Goal: Task Accomplishment & Management: Manage account settings

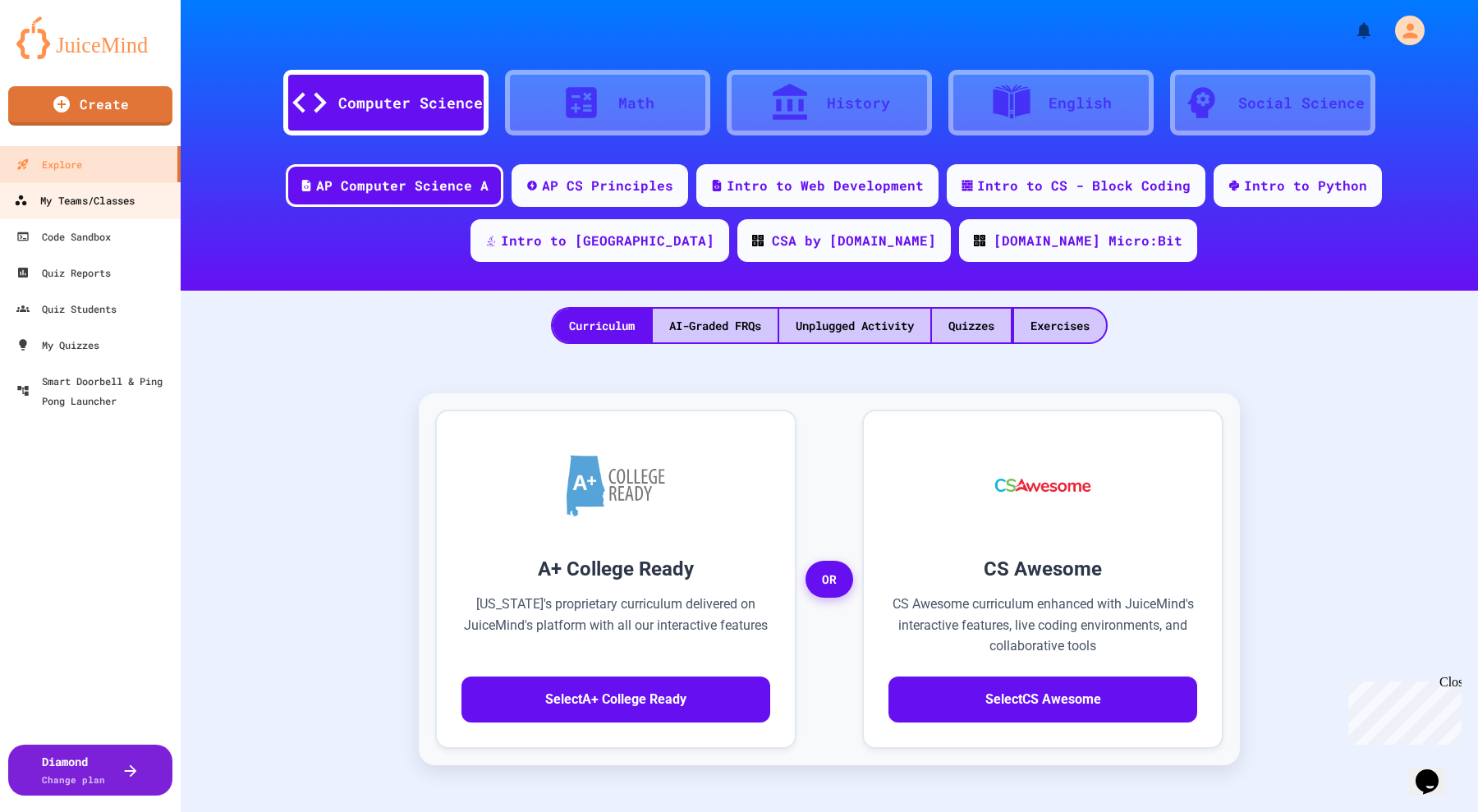
click at [62, 196] on div "My Teams/Classes" at bounding box center [74, 200] width 121 height 20
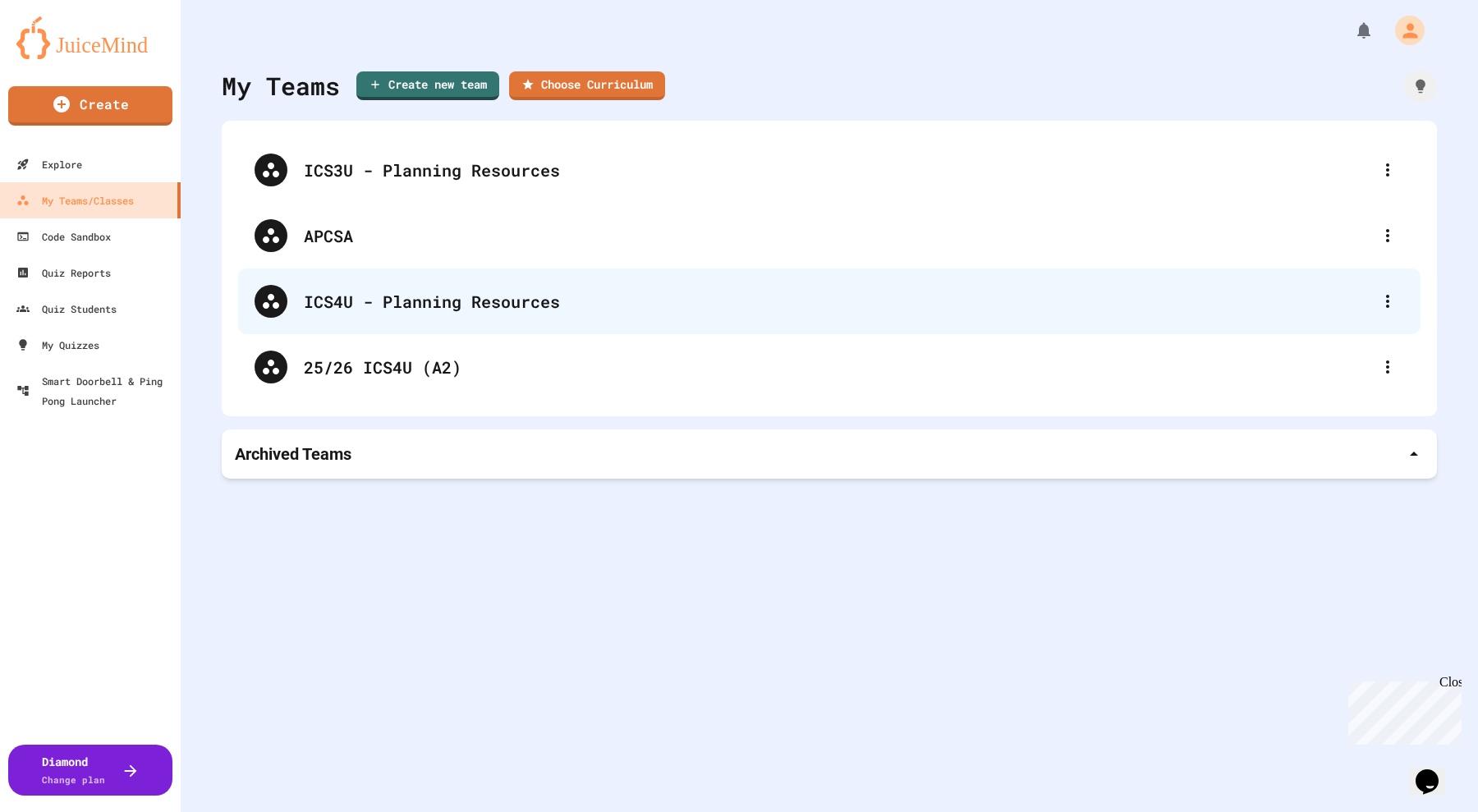
click at [403, 284] on div "ICS4U - Planning Resources" at bounding box center [829, 301] width 1182 height 66
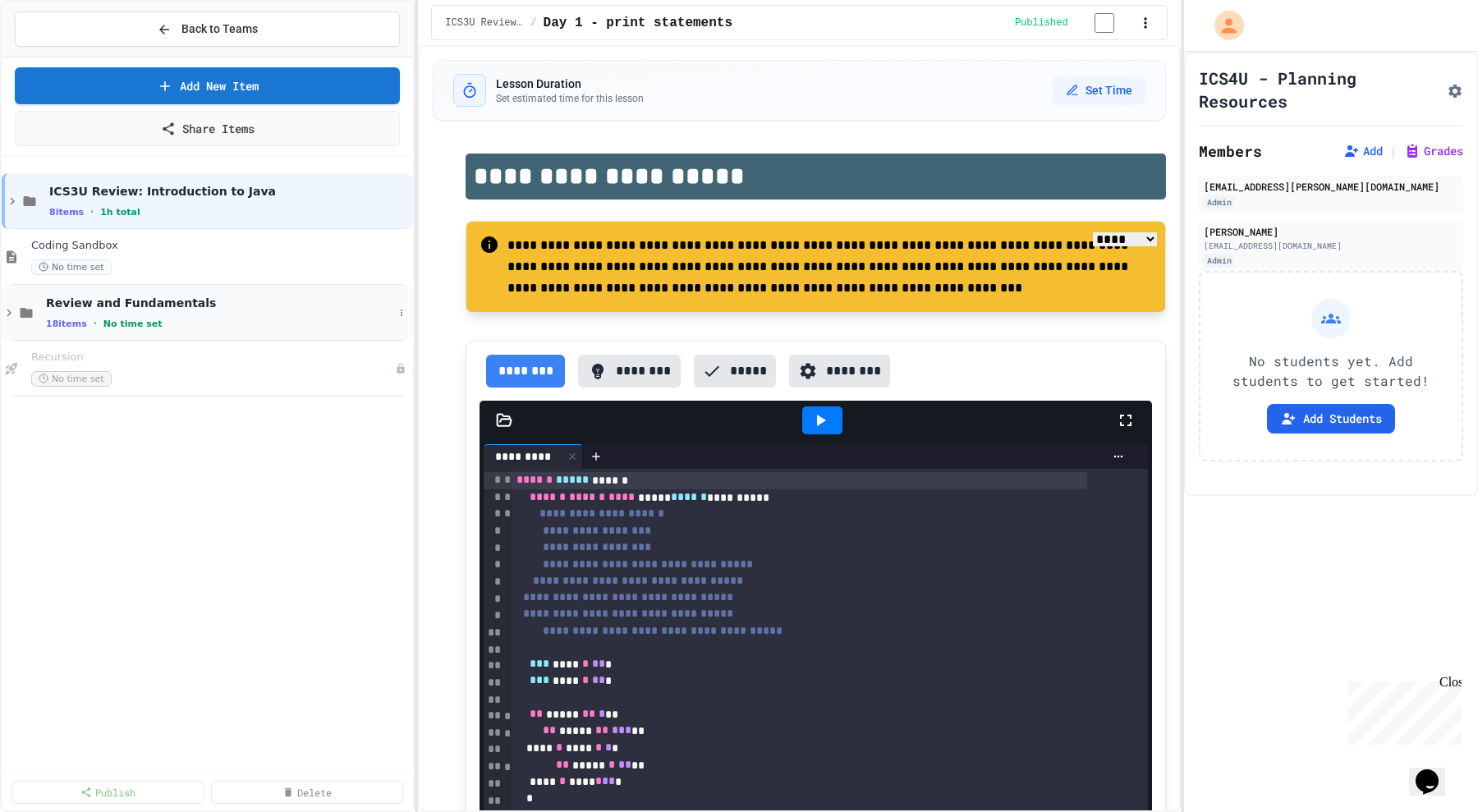
click at [7, 313] on icon at bounding box center [8, 313] width 5 height 7
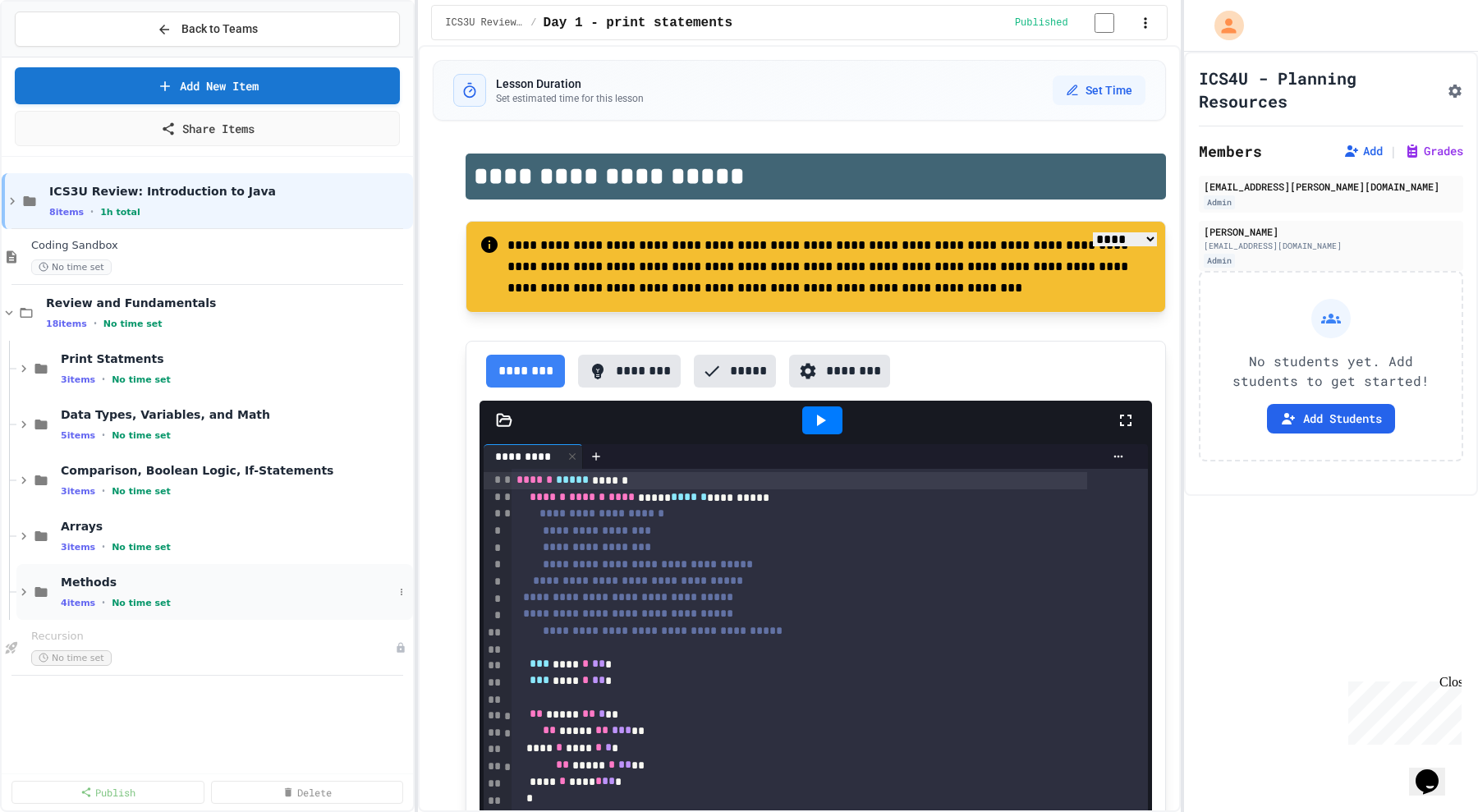
click at [18, 586] on icon at bounding box center [24, 592] width 15 height 15
click at [107, 587] on span "Methods" at bounding box center [227, 582] width 333 height 15
click at [107, 587] on span "Methods" at bounding box center [236, 582] width 349 height 15
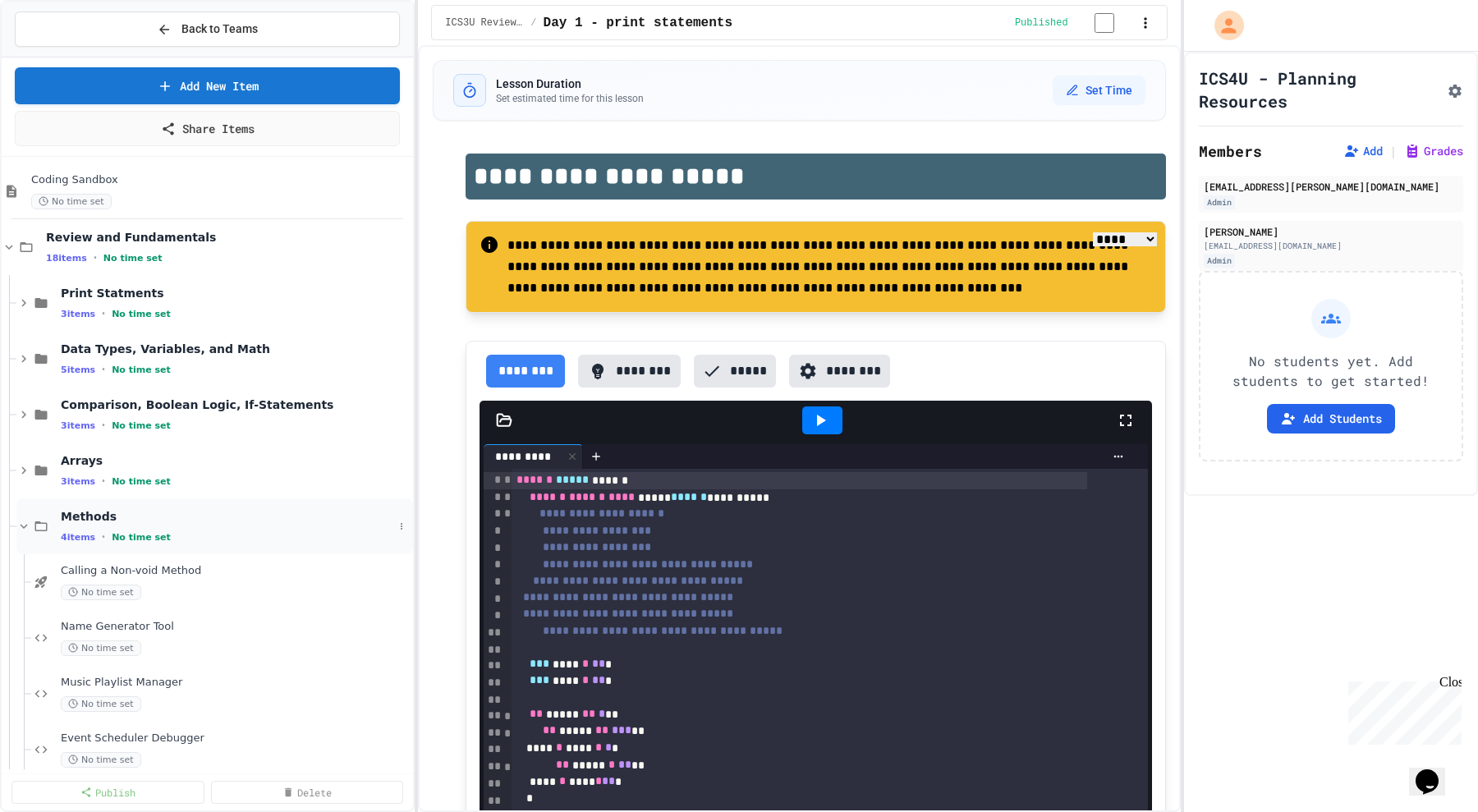
scroll to position [140, 0]
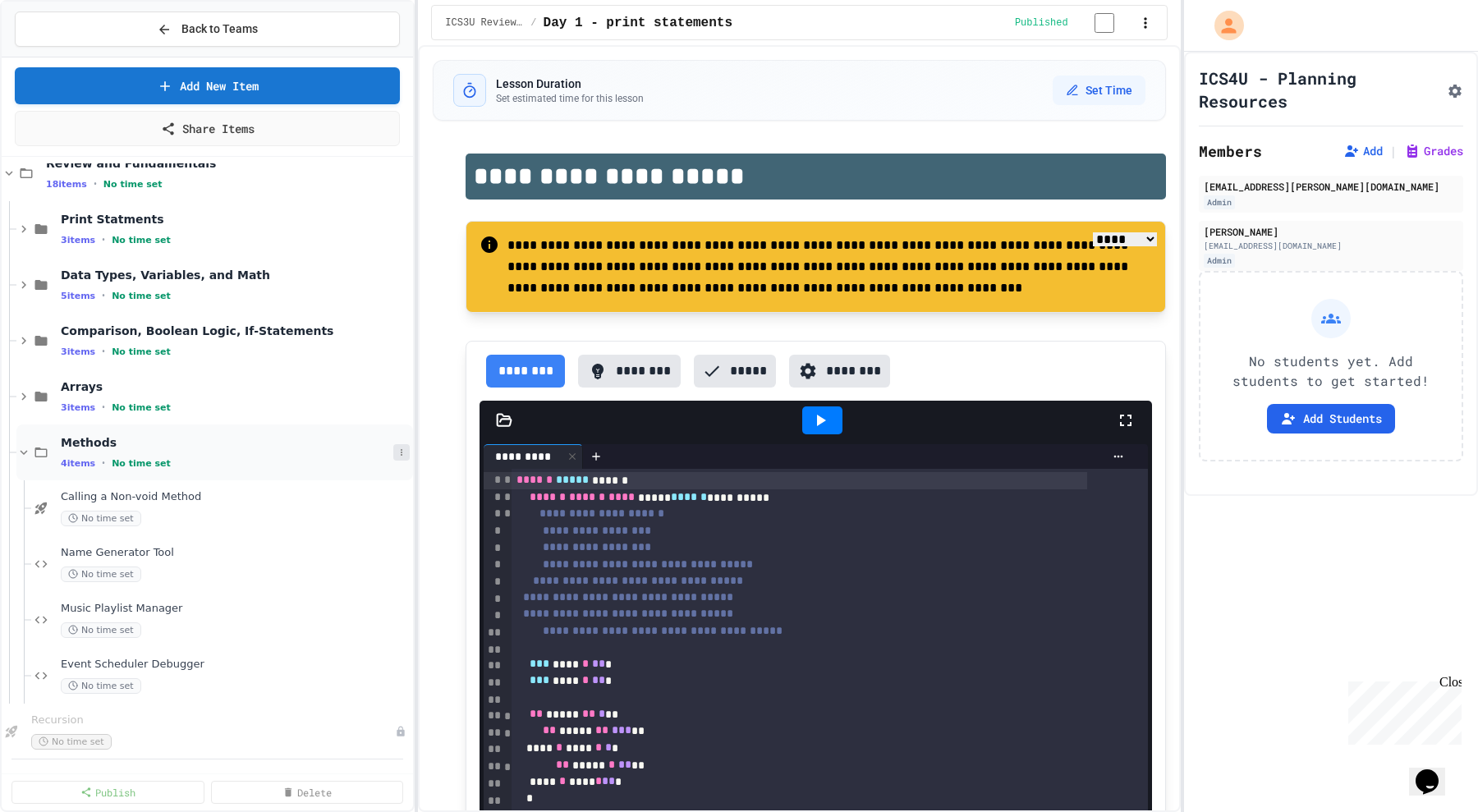
click at [393, 444] on button at bounding box center [401, 452] width 17 height 17
click at [385, 443] on div at bounding box center [739, 406] width 1478 height 812
click at [24, 453] on icon at bounding box center [24, 452] width 15 height 15
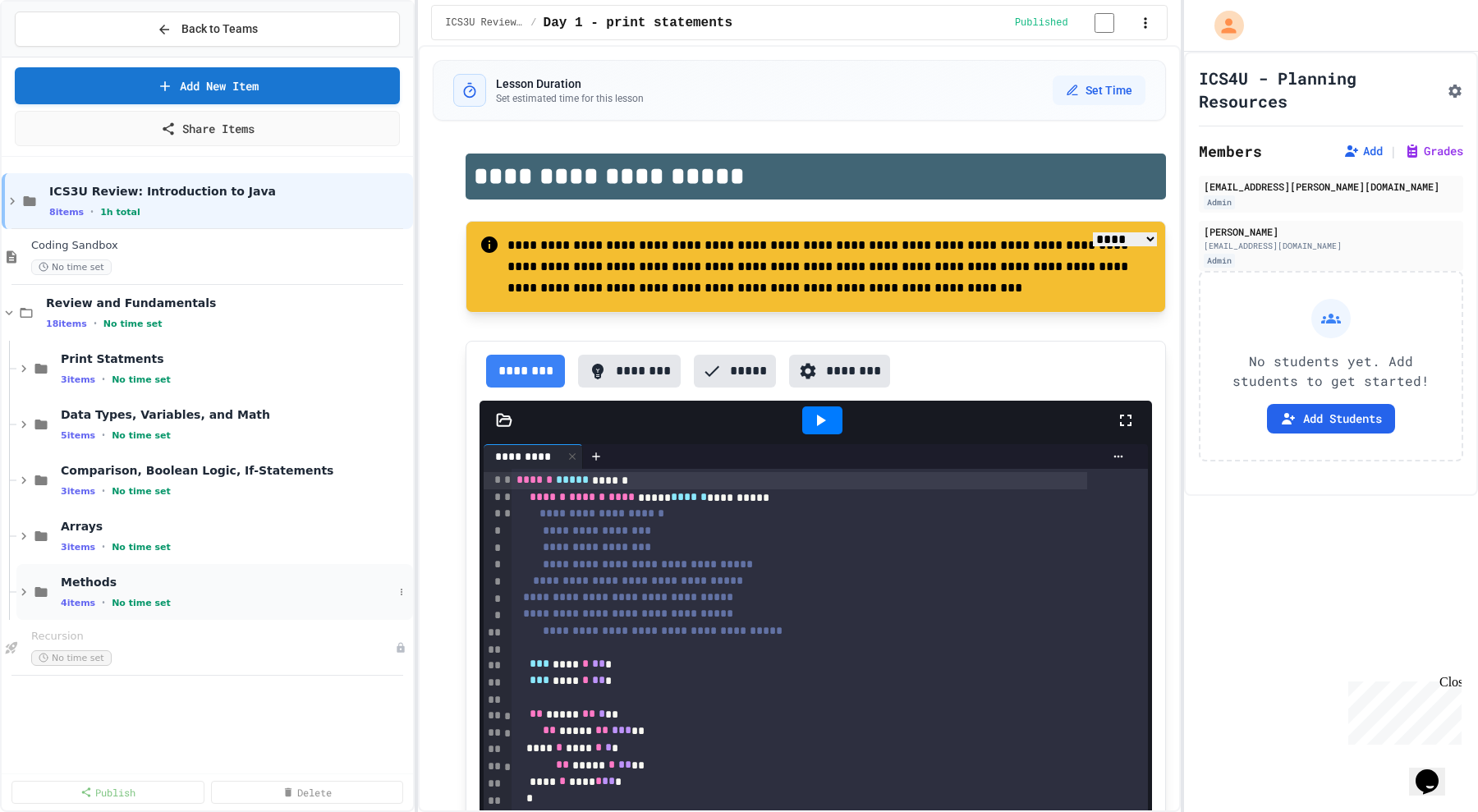
click at [21, 590] on icon at bounding box center [24, 592] width 15 height 15
click at [393, 587] on button at bounding box center [401, 592] width 17 height 17
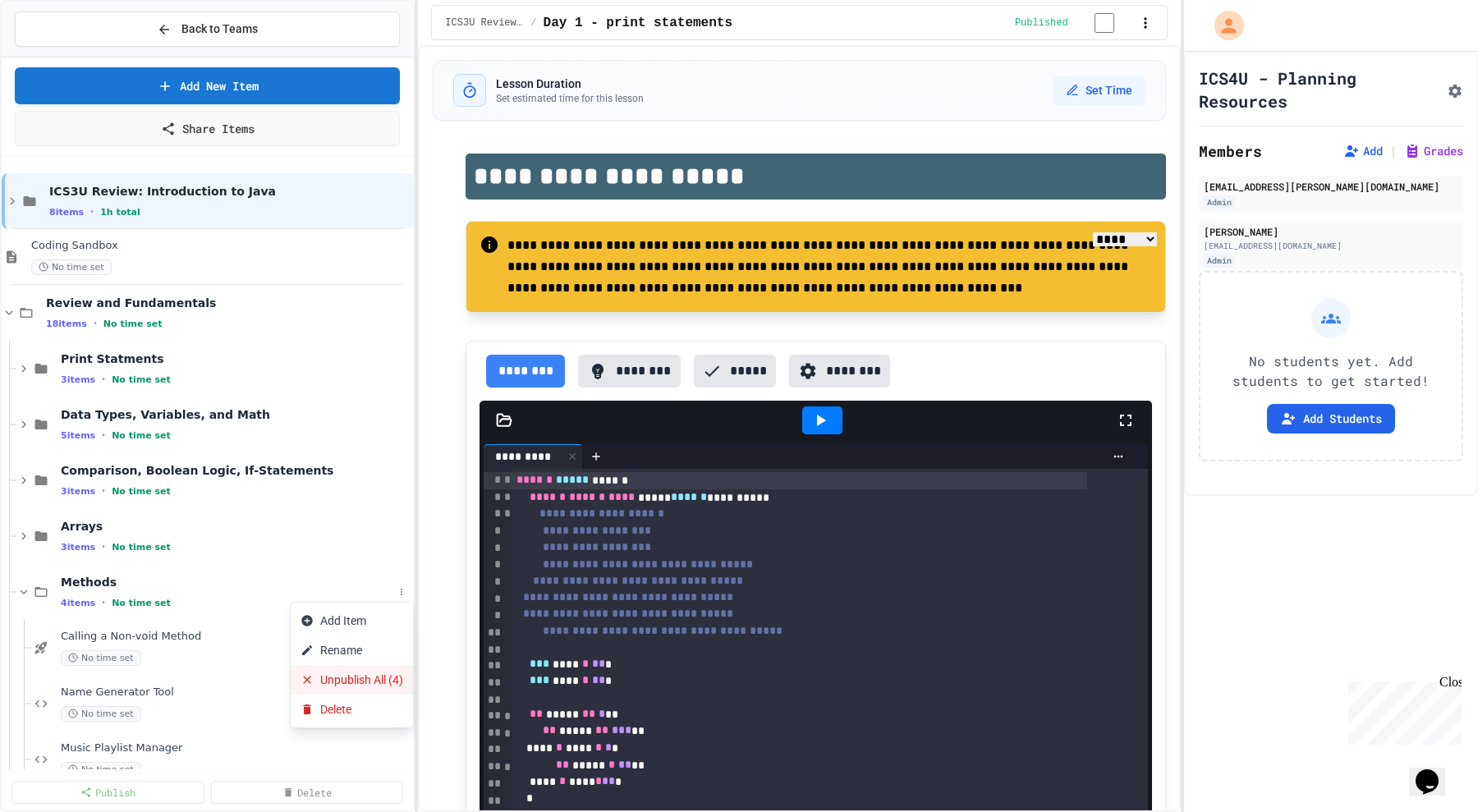
click at [377, 678] on button "Unpublish All (4)" at bounding box center [352, 679] width 122 height 30
click at [24, 594] on icon at bounding box center [24, 592] width 15 height 15
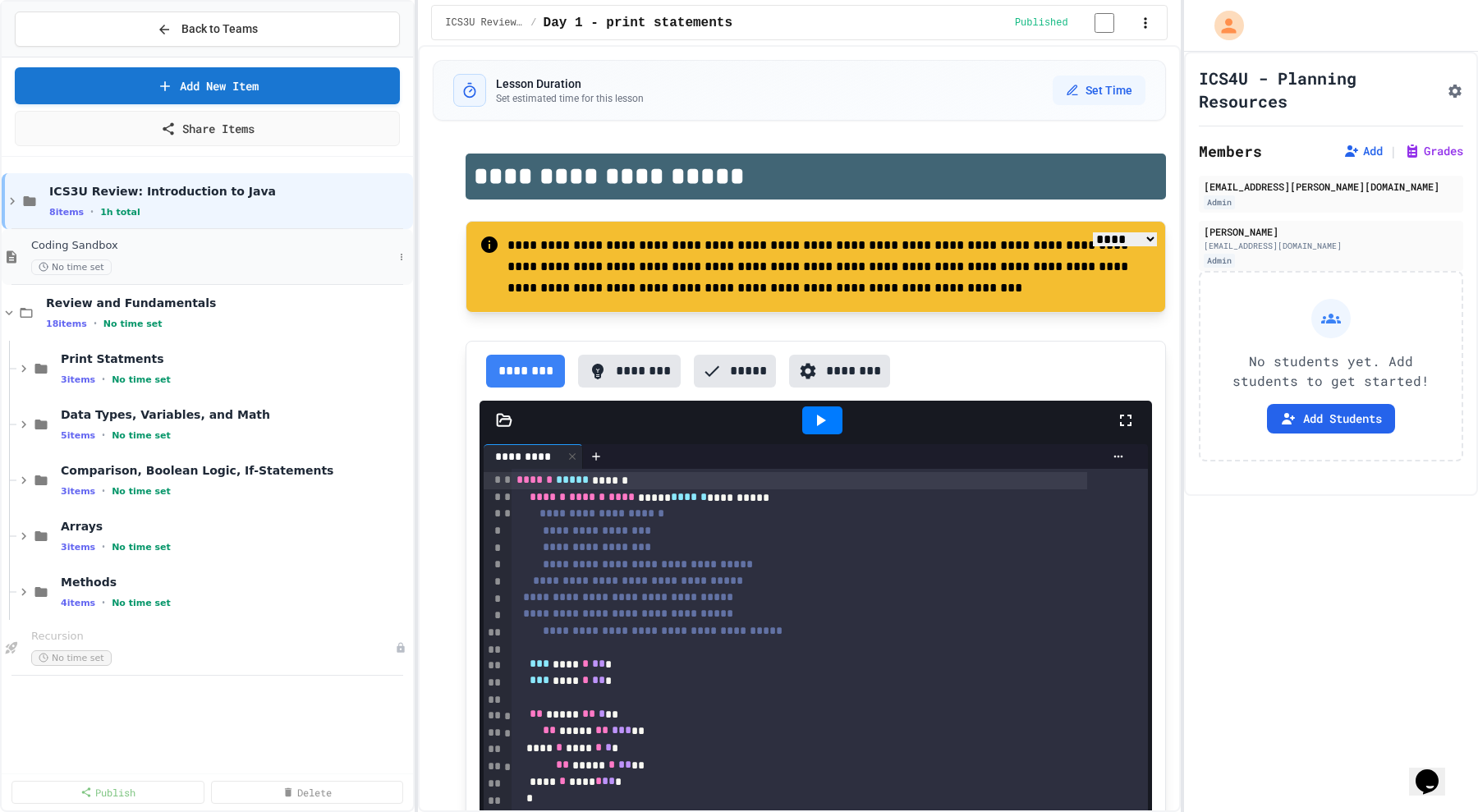
click at [242, 240] on span "Coding Sandbox" at bounding box center [212, 246] width 363 height 14
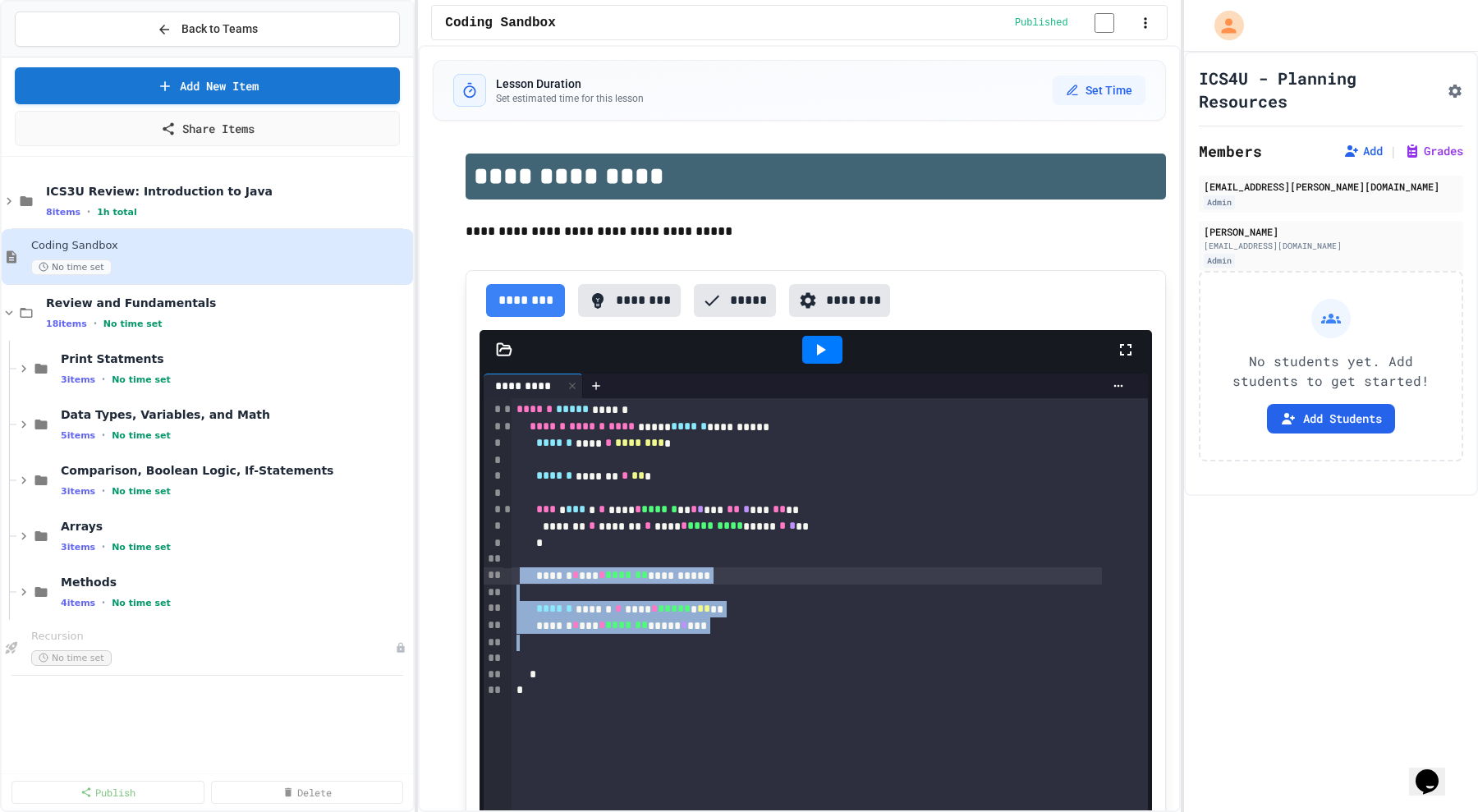
drag, startPoint x: 676, startPoint y: 645, endPoint x: 525, endPoint y: 571, distance: 168.2
click at [525, 571] on div "**********" at bounding box center [830, 659] width 636 height 522
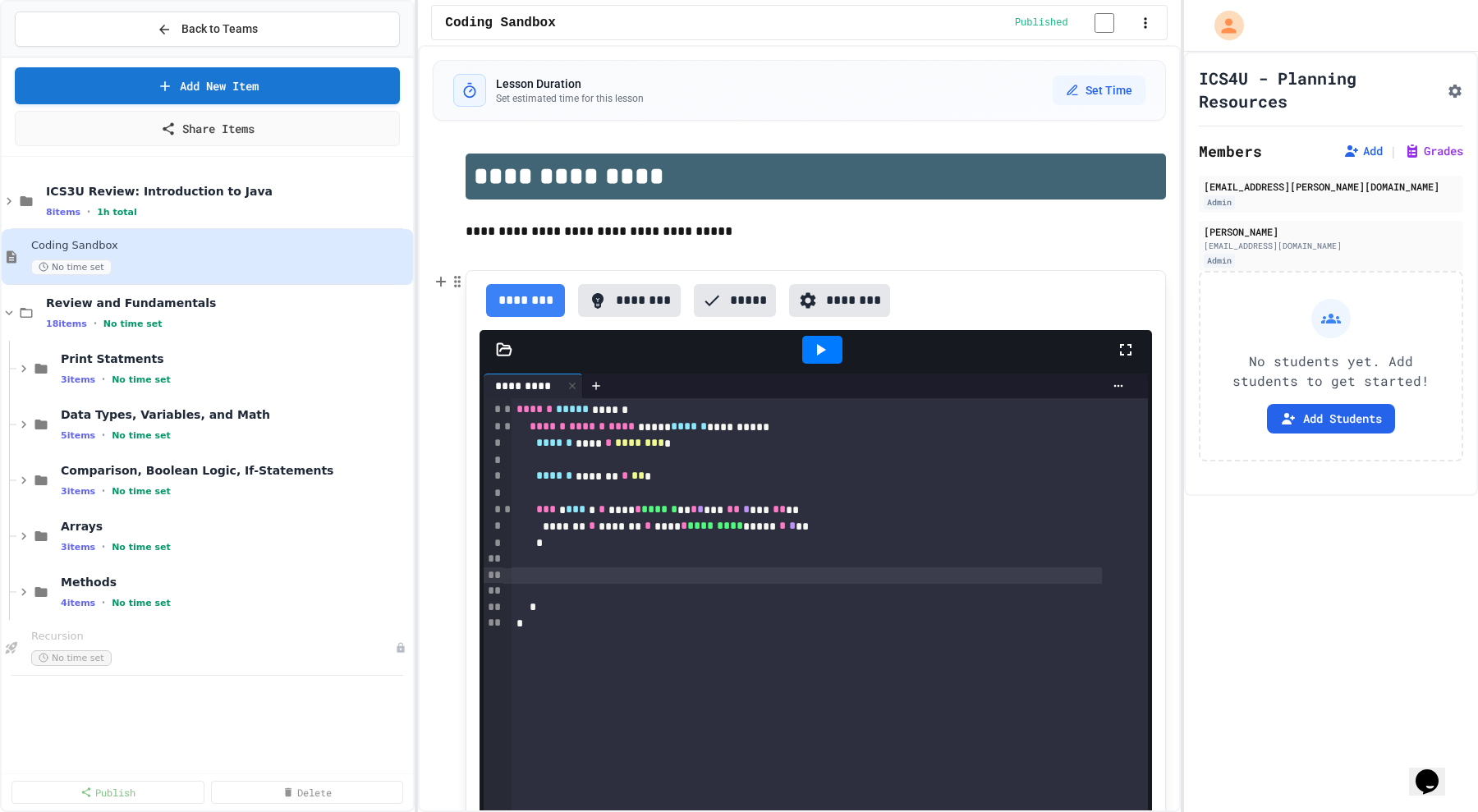
click at [587, 556] on div at bounding box center [830, 560] width 636 height 17
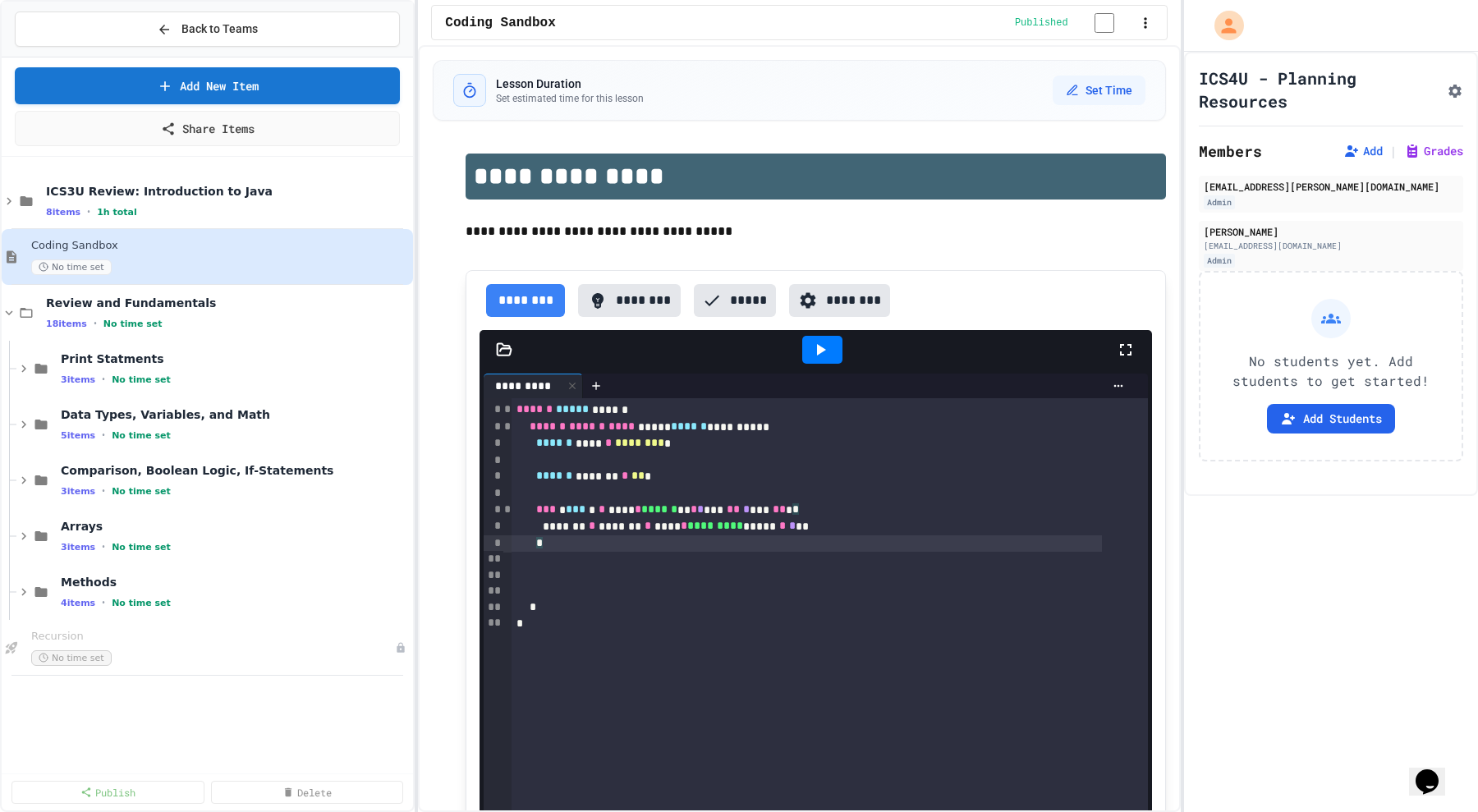
click at [574, 549] on div "*" at bounding box center [808, 543] width 592 height 17
click at [567, 604] on div "*" at bounding box center [808, 608] width 592 height 17
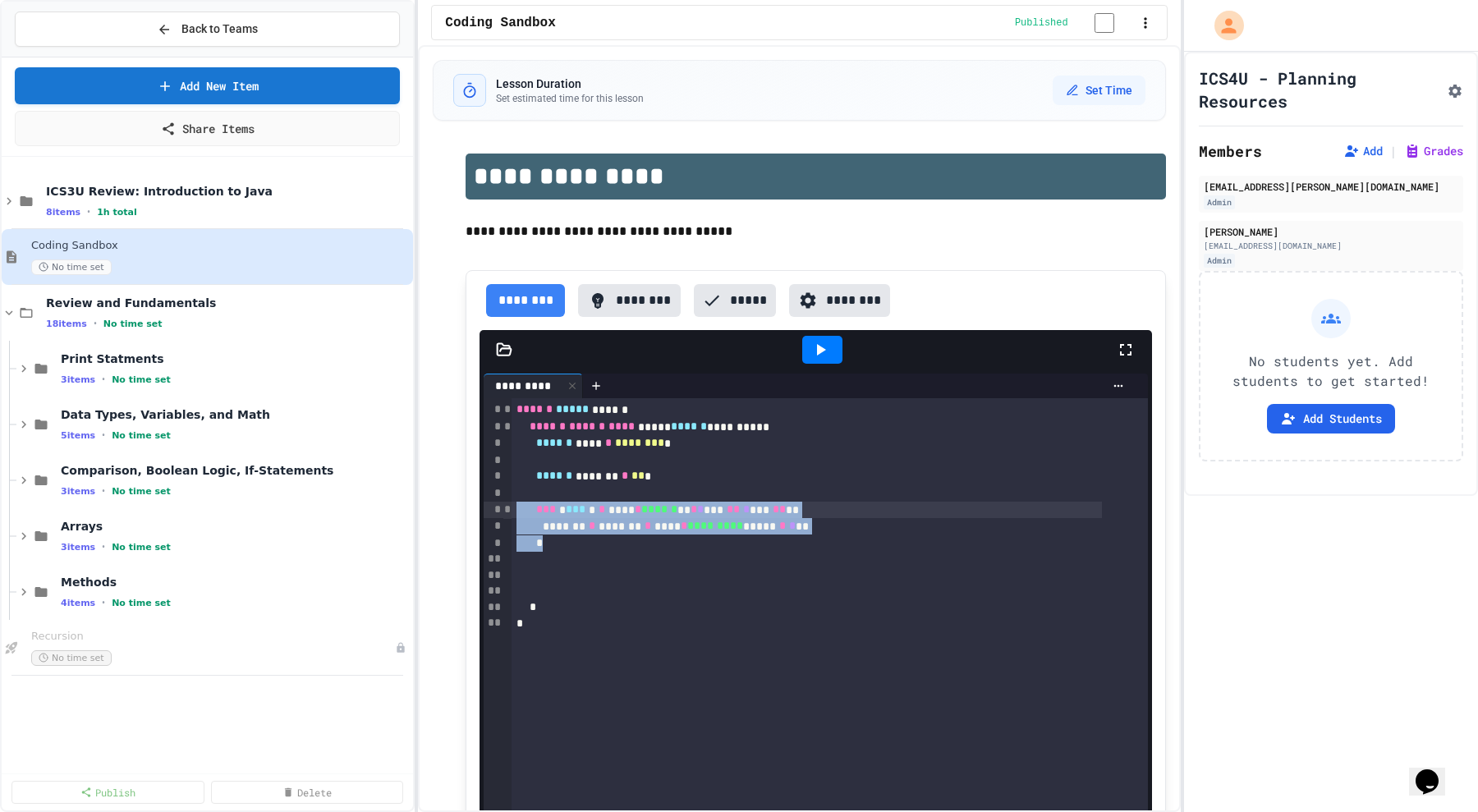
drag, startPoint x: 576, startPoint y: 544, endPoint x: 511, endPoint y: 507, distance: 74.8
click at [512, 507] on div "**********" at bounding box center [830, 659] width 636 height 522
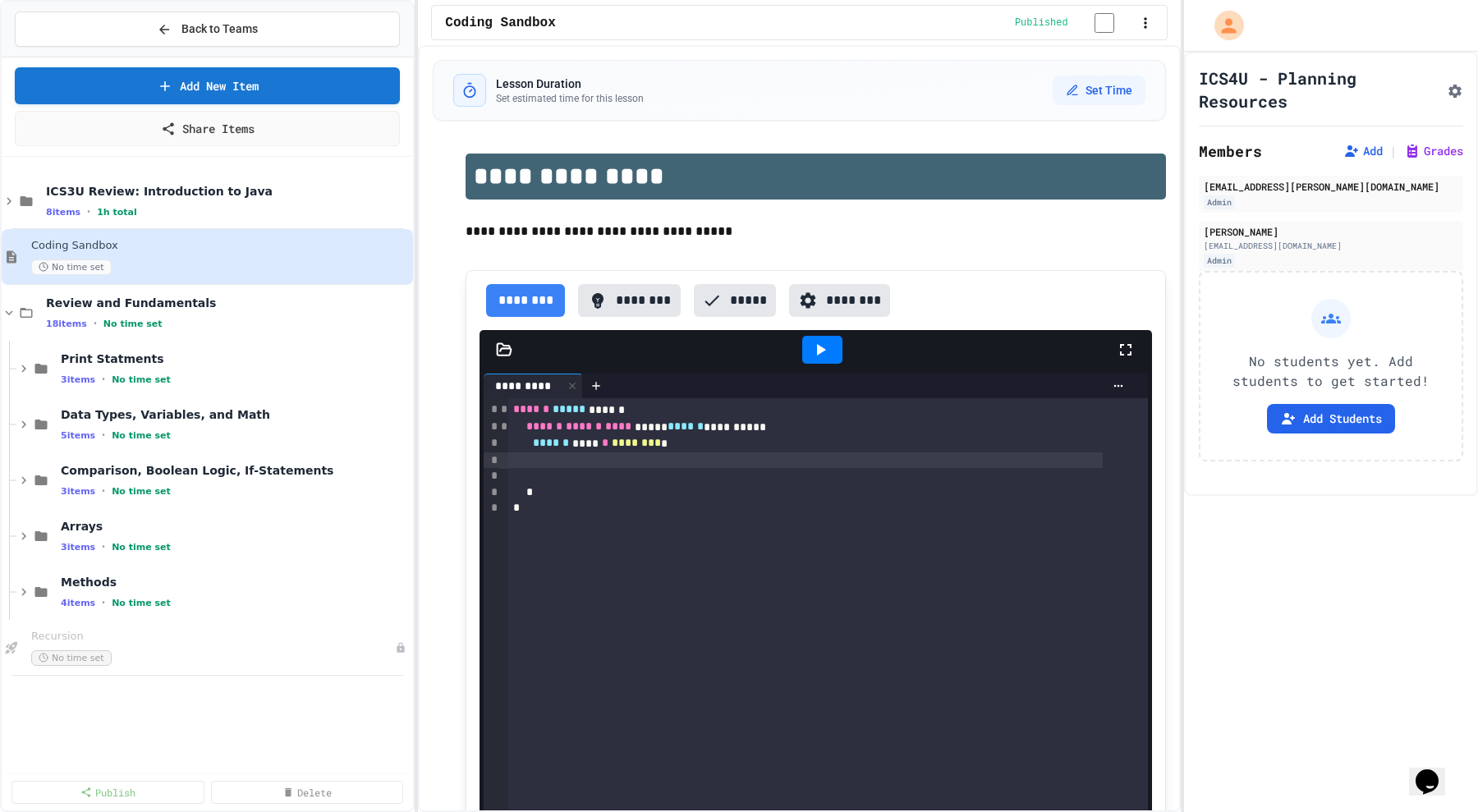
click at [1116, 353] on icon at bounding box center [1126, 349] width 19 height 19
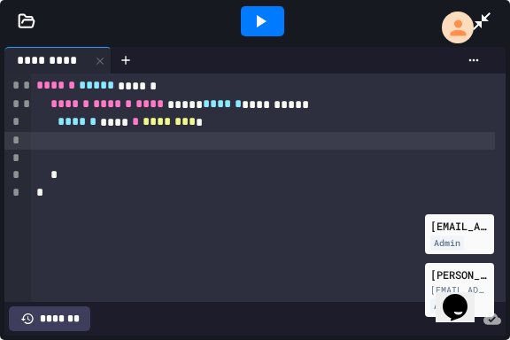
click at [101, 142] on div at bounding box center [263, 141] width 464 height 18
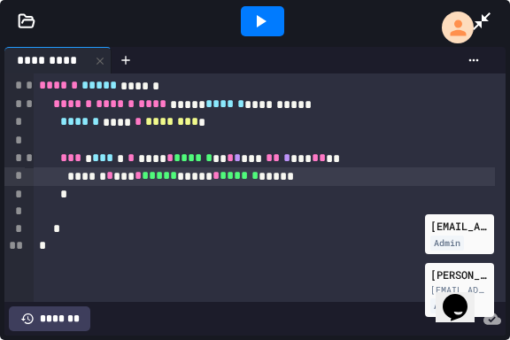
click at [274, 16] on div at bounding box center [262, 21] width 43 height 30
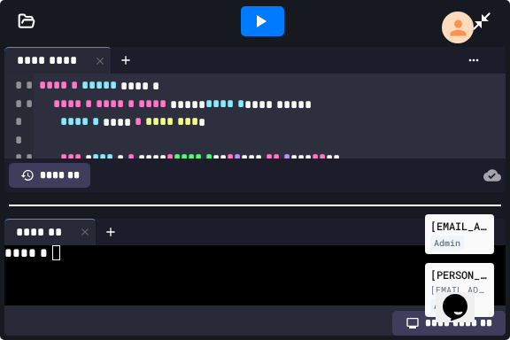
click at [206, 201] on div at bounding box center [255, 206] width 510 height 18
click at [84, 230] on icon at bounding box center [85, 232] width 12 height 12
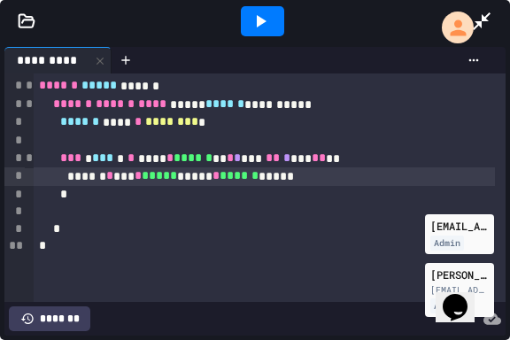
click at [306, 173] on div "****** * *** * ***** ***** * ****** *****" at bounding box center [264, 176] width 461 height 19
click at [260, 23] on icon at bounding box center [262, 21] width 10 height 12
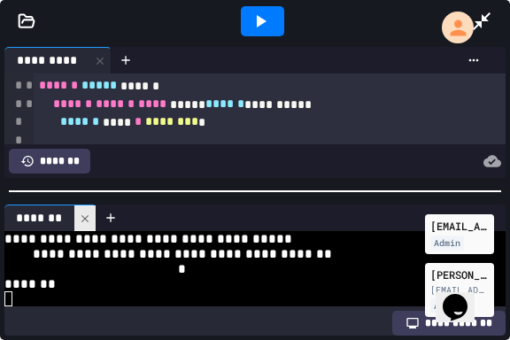
click at [86, 213] on icon at bounding box center [85, 219] width 12 height 12
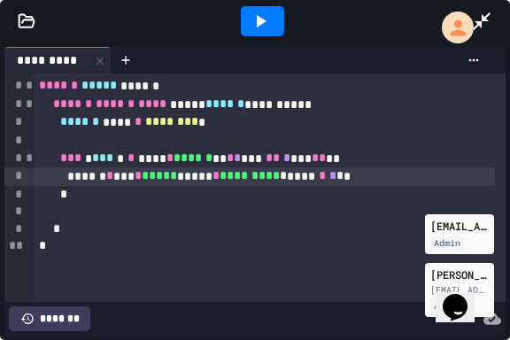
click at [344, 175] on span "*" at bounding box center [340, 175] width 7 height 12
click at [258, 23] on icon at bounding box center [262, 21] width 10 height 12
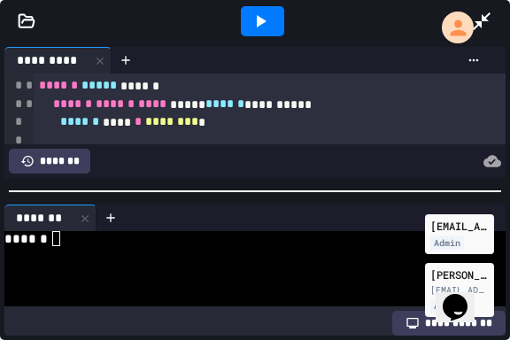
click at [480, 20] on icon at bounding box center [481, 21] width 21 height 21
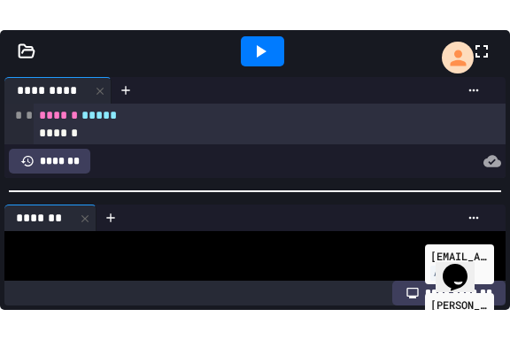
scroll to position [289, 0]
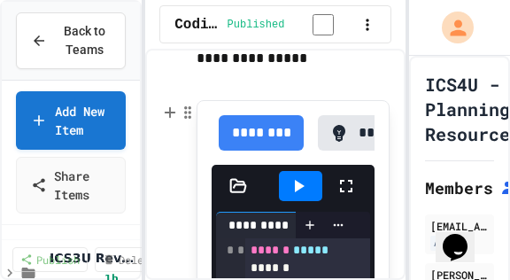
click at [345, 195] on icon at bounding box center [346, 185] width 21 height 21
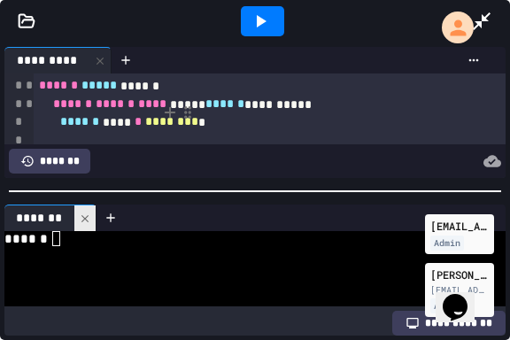
click at [85, 217] on icon at bounding box center [85, 219] width 12 height 12
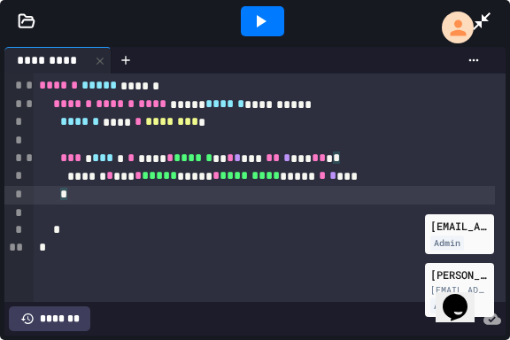
click at [97, 195] on div "*" at bounding box center [264, 195] width 461 height 19
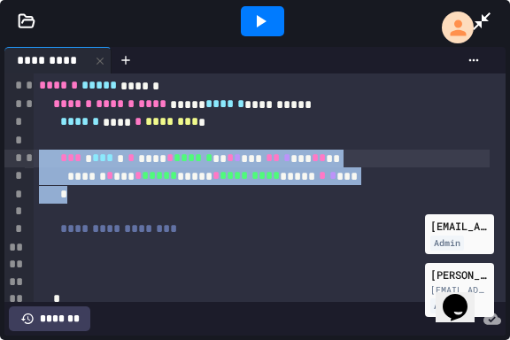
drag, startPoint x: 97, startPoint y: 195, endPoint x: 33, endPoint y: 160, distance: 73.3
click at [33, 160] on div "**********" at bounding box center [254, 188] width 501 height 229
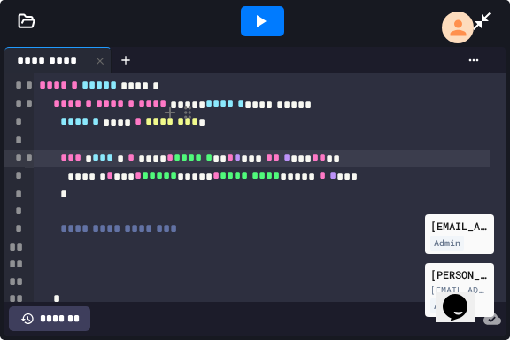
click at [80, 244] on div at bounding box center [262, 248] width 456 height 18
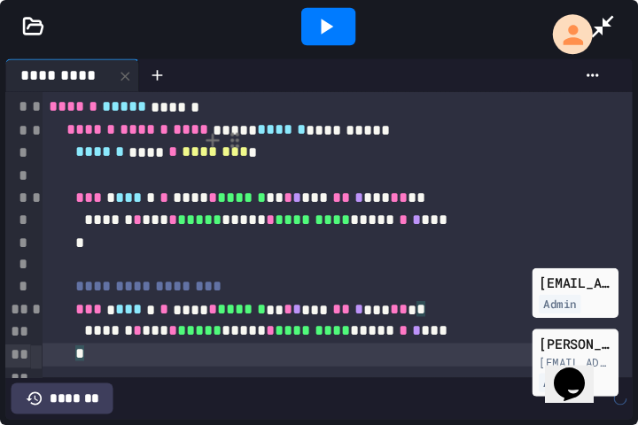
scroll to position [6, 0]
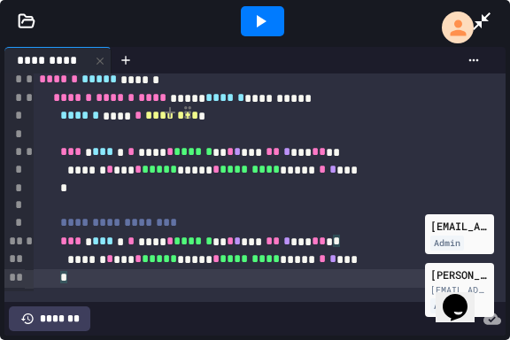
click at [371, 262] on div "****** * *** * ***** ***** * ********* ***** * * ***" at bounding box center [262, 260] width 456 height 19
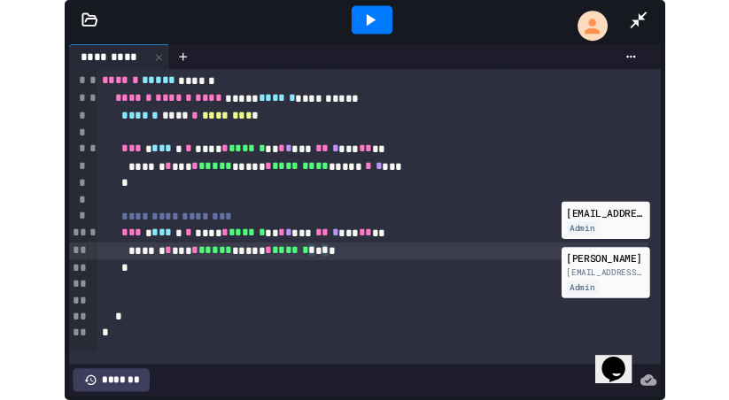
scroll to position [289, 0]
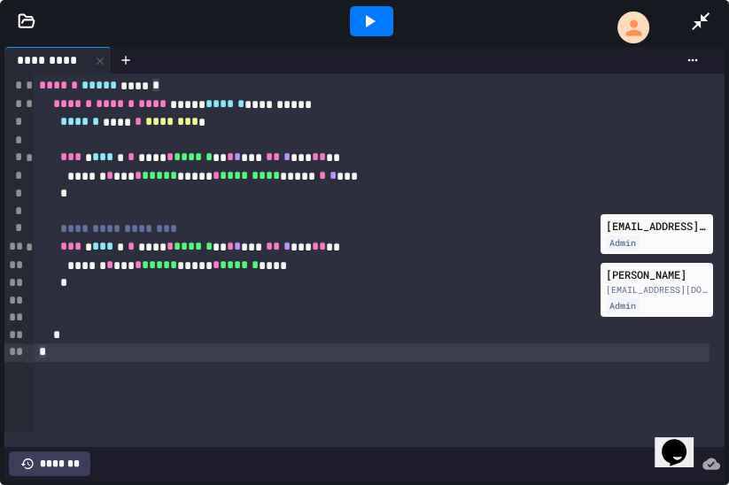
click at [175, 392] on div "**********" at bounding box center [372, 253] width 676 height 359
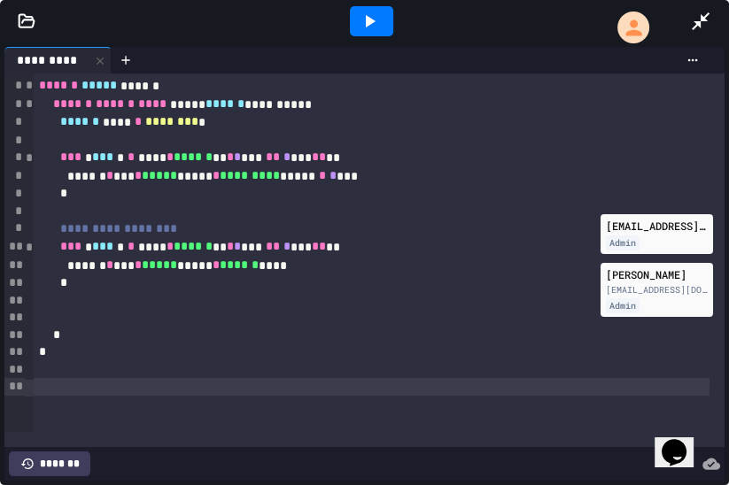
click at [306, 272] on div "****** * *** * ***** ***** * ****** ****" at bounding box center [372, 266] width 676 height 19
click at [697, 27] on icon at bounding box center [700, 21] width 21 height 21
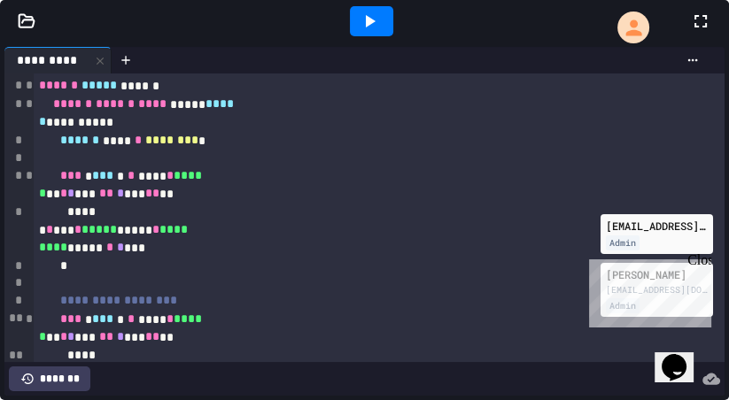
scroll to position [386, 0]
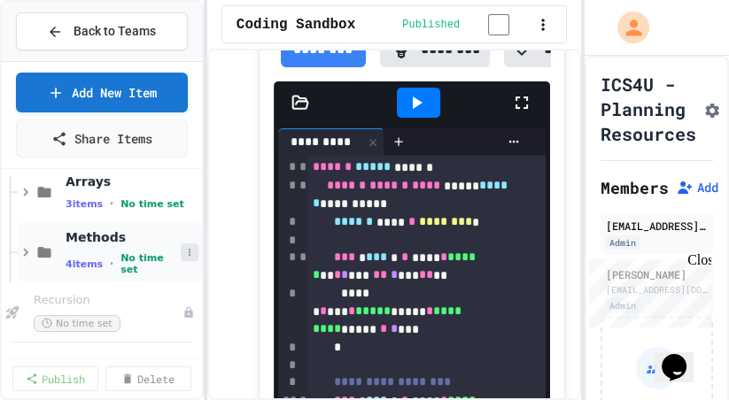
click at [184, 249] on icon at bounding box center [189, 252] width 11 height 11
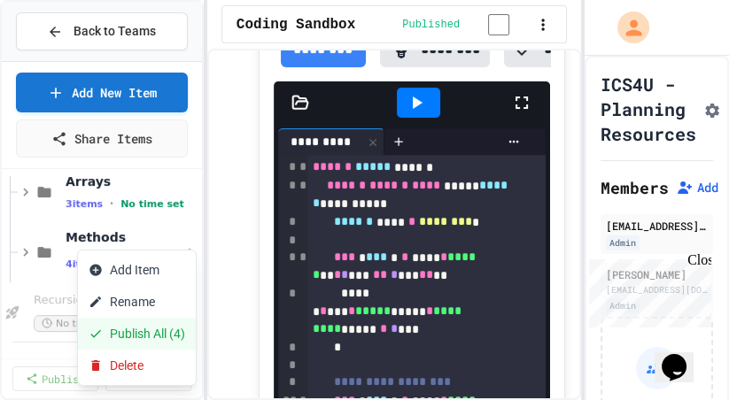
click at [147, 331] on button "Publish All (4)" at bounding box center [137, 334] width 118 height 32
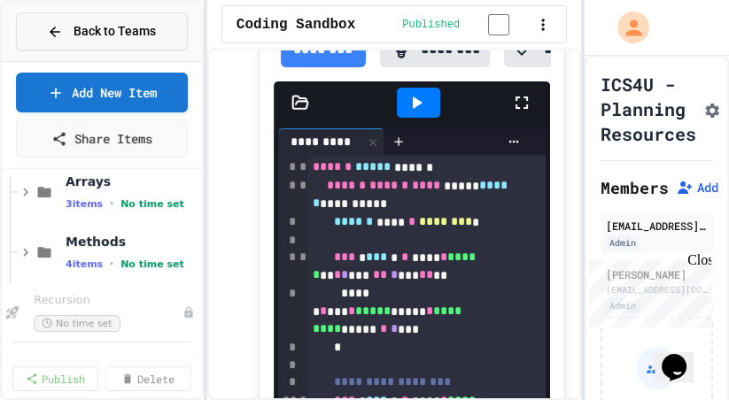
click at [93, 36] on span "Back to Teams" at bounding box center [115, 31] width 82 height 19
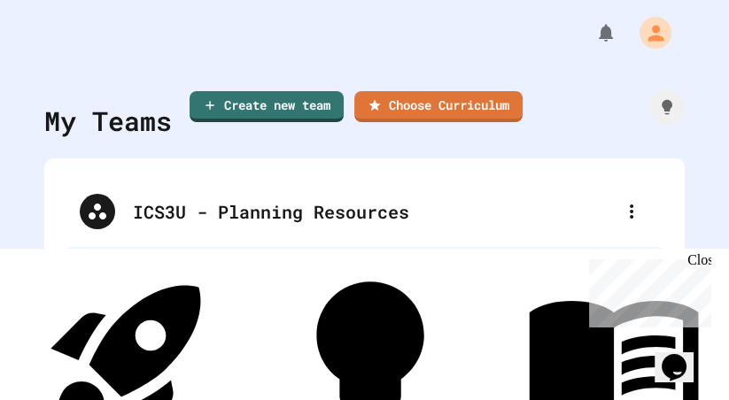
scroll to position [151, 0]
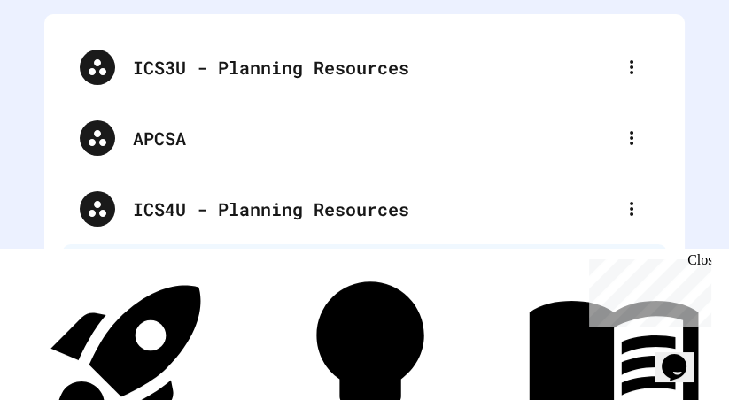
click at [167, 267] on div "25/26 ICS4U (A2)" at bounding box center [373, 280] width 481 height 27
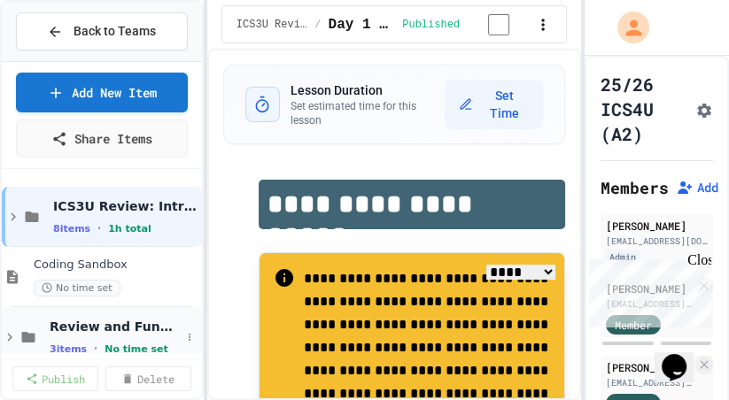
click at [6, 339] on icon at bounding box center [10, 337] width 16 height 16
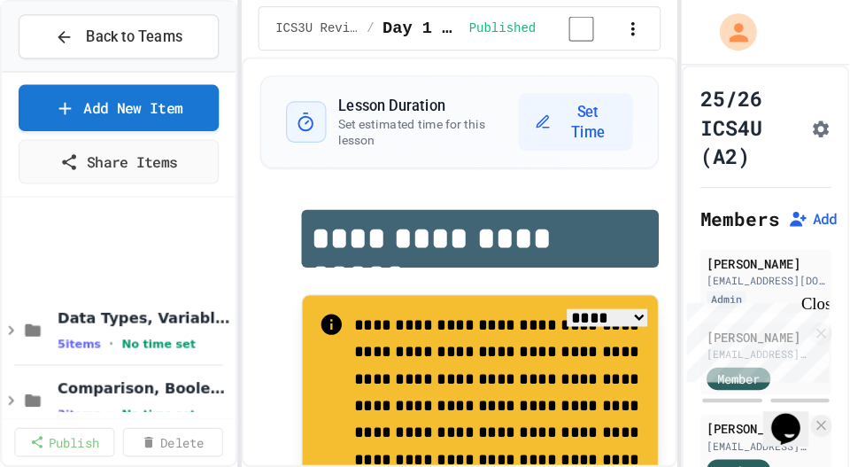
scroll to position [326, 0]
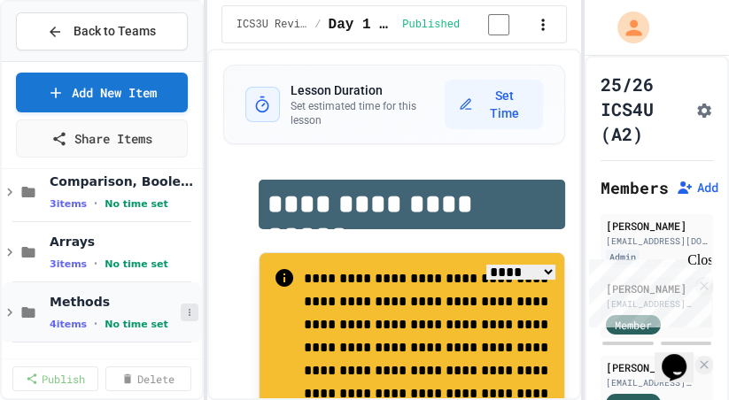
click at [189, 309] on icon at bounding box center [190, 312] width 2 height 7
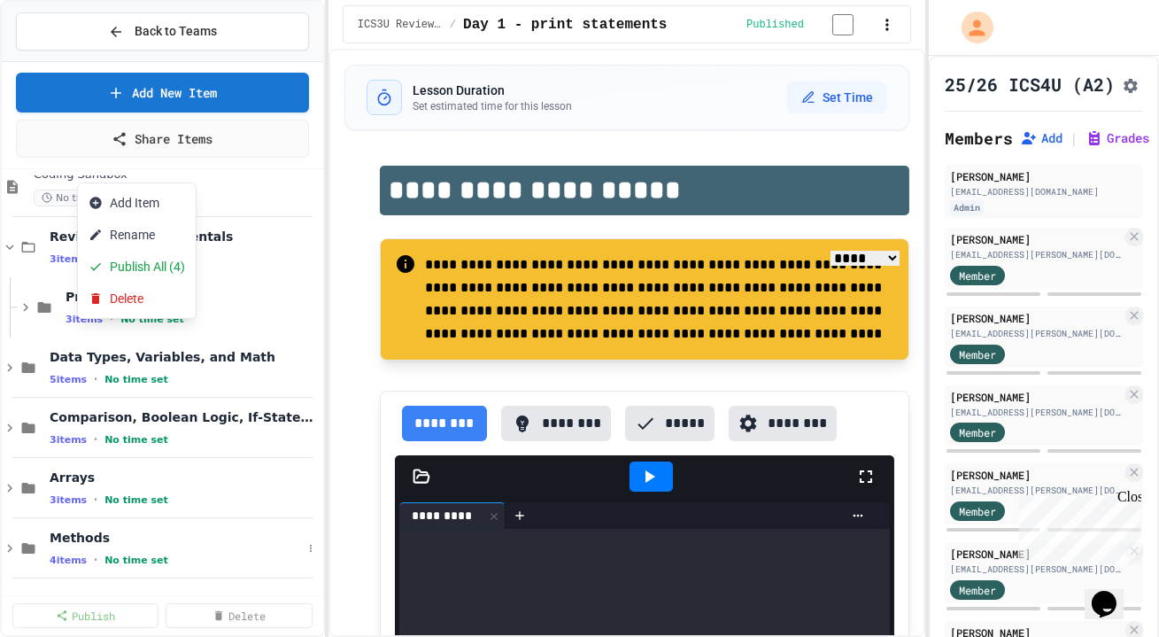
scroll to position [89, 0]
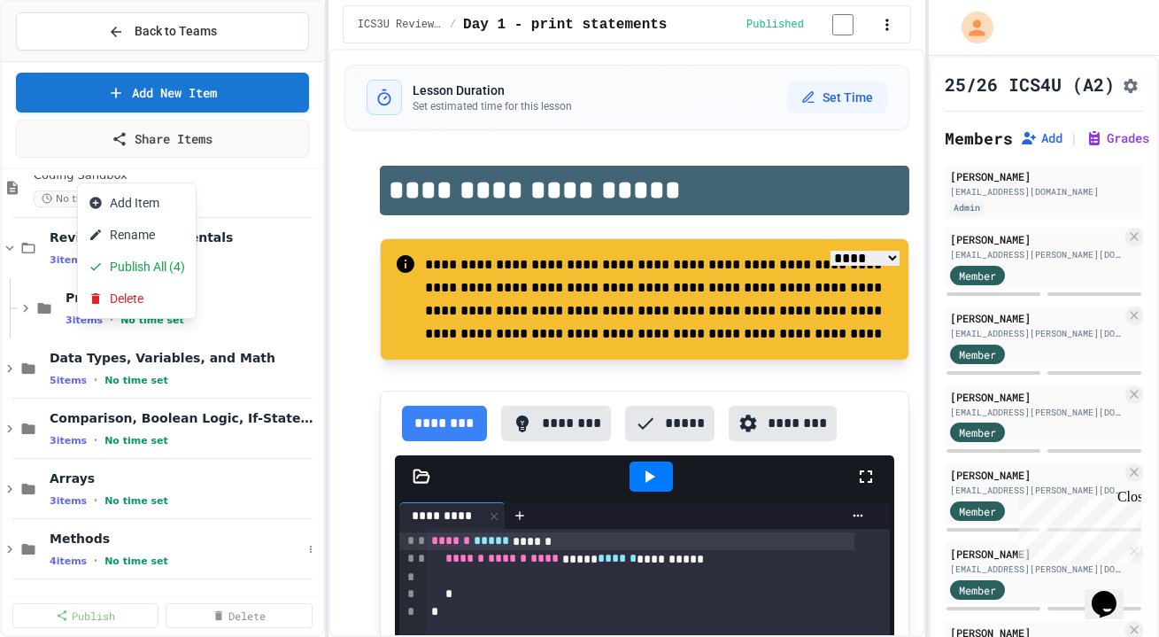
click at [305, 544] on div at bounding box center [579, 318] width 1159 height 637
click at [306, 544] on icon at bounding box center [311, 549] width 11 height 11
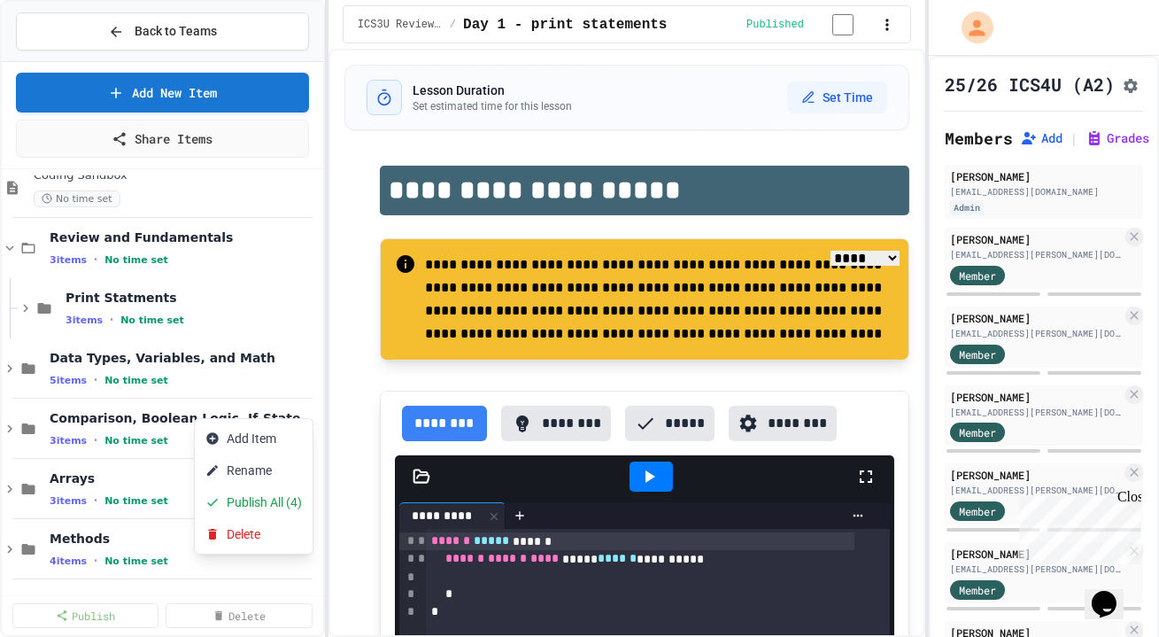
click at [4, 551] on div at bounding box center [579, 318] width 1159 height 637
click at [306, 546] on icon at bounding box center [311, 549] width 11 height 11
click at [287, 506] on button "Publish All (4)" at bounding box center [254, 502] width 118 height 32
click at [306, 548] on icon at bounding box center [311, 549] width 11 height 11
click at [321, 267] on div at bounding box center [579, 318] width 1159 height 637
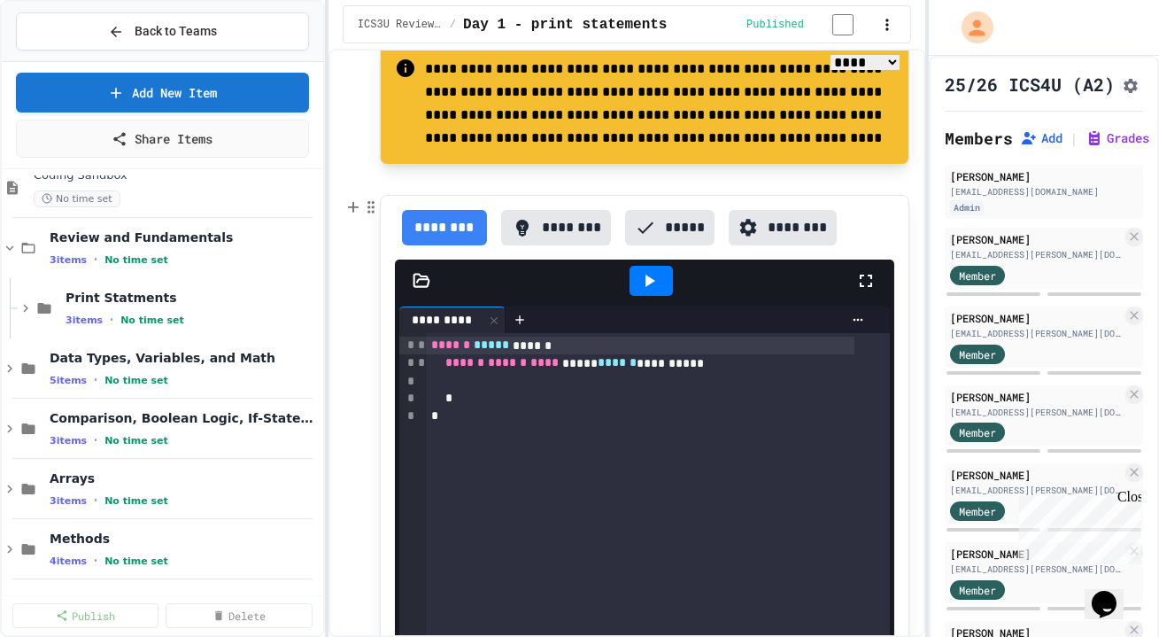
scroll to position [195, 0]
